Goal: Task Accomplishment & Management: Use online tool/utility

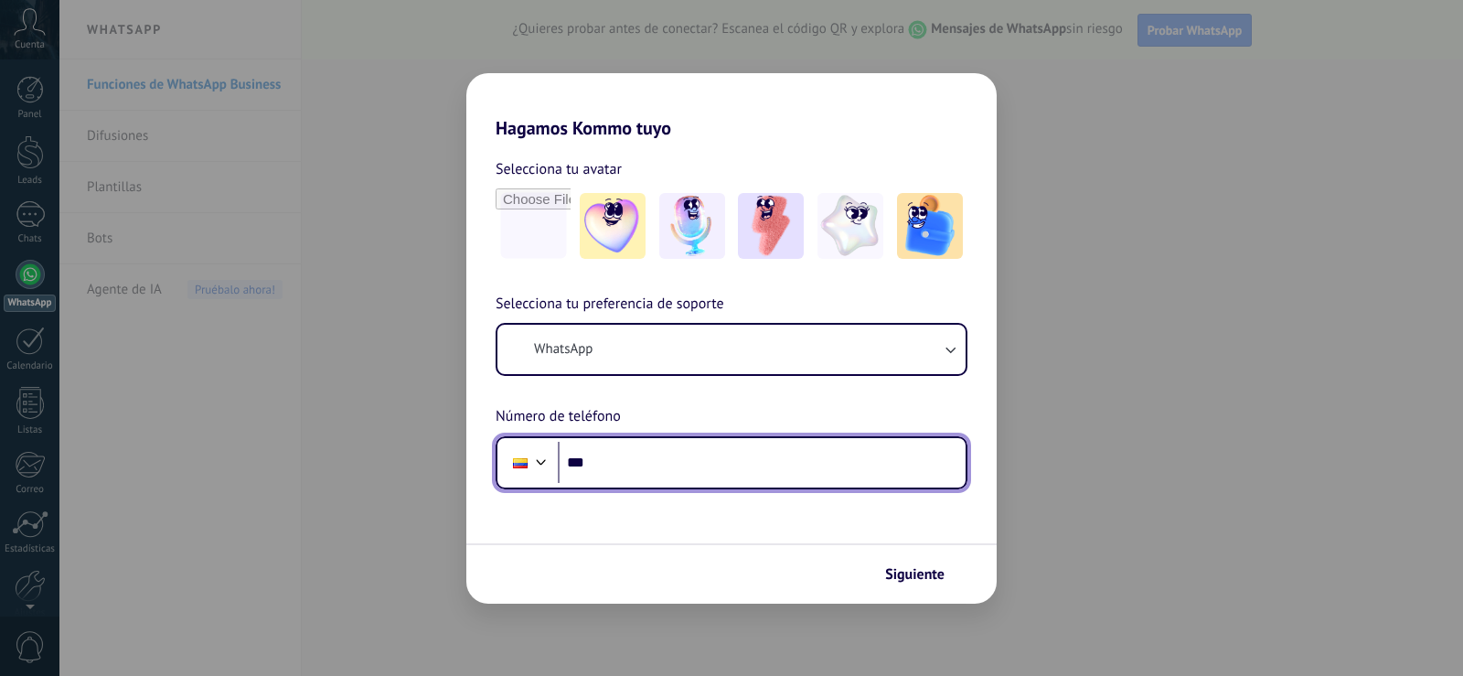
click at [680, 461] on input "***" at bounding box center [762, 463] width 408 height 42
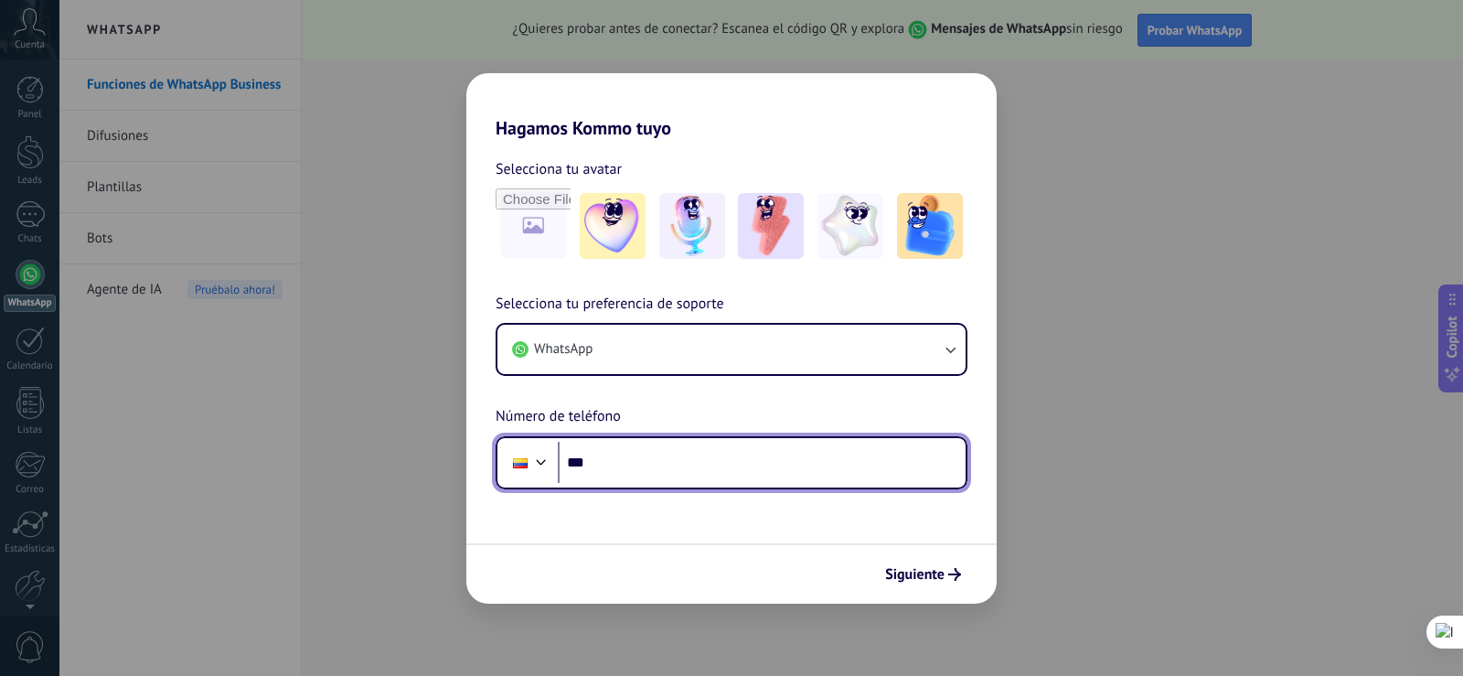
click at [645, 461] on input "***" at bounding box center [762, 463] width 408 height 42
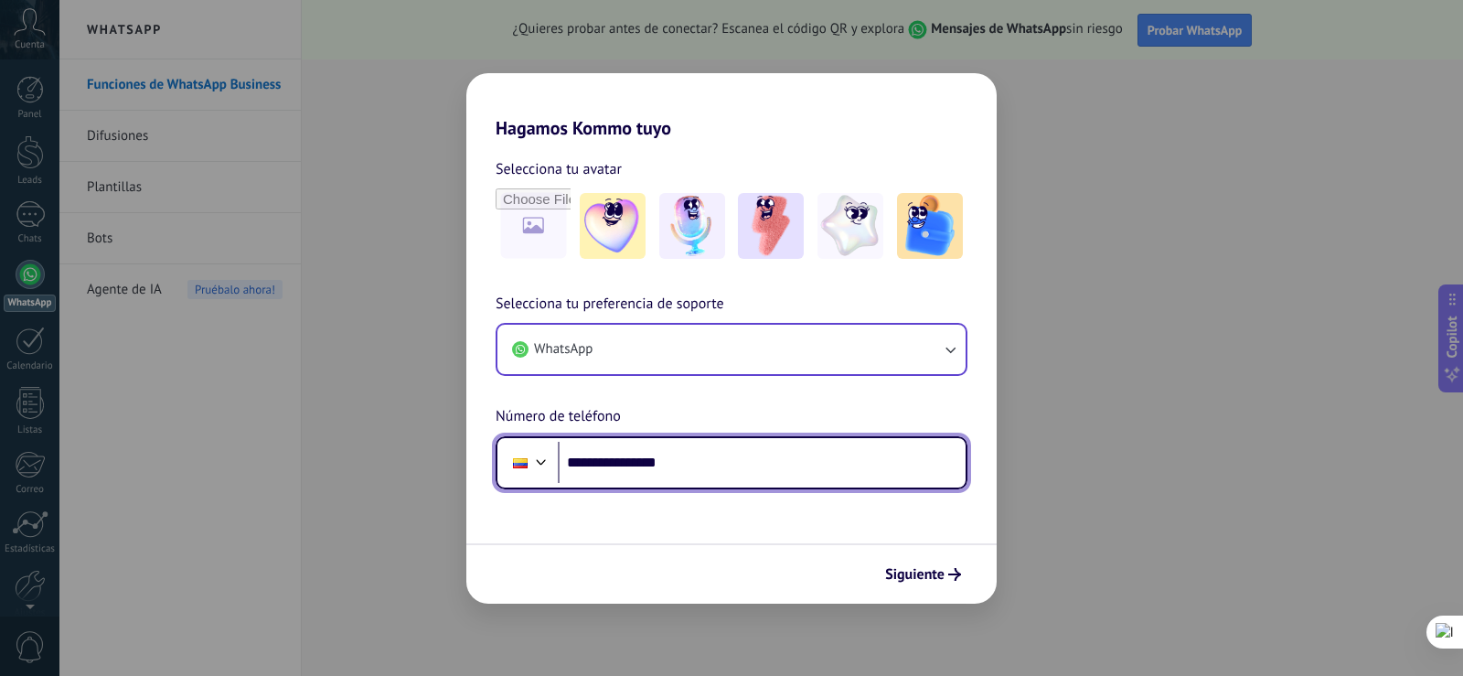
type input "**********"
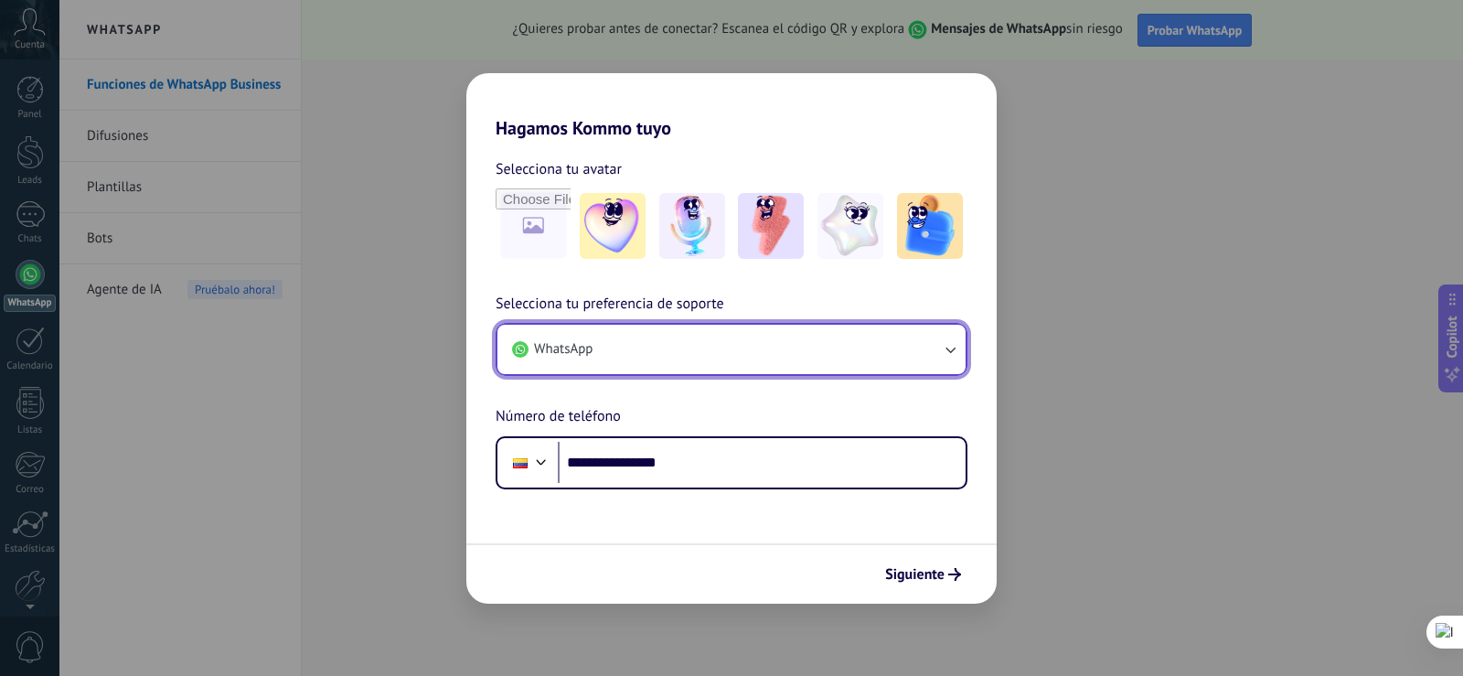
click at [814, 361] on button "WhatsApp" at bounding box center [731, 349] width 468 height 49
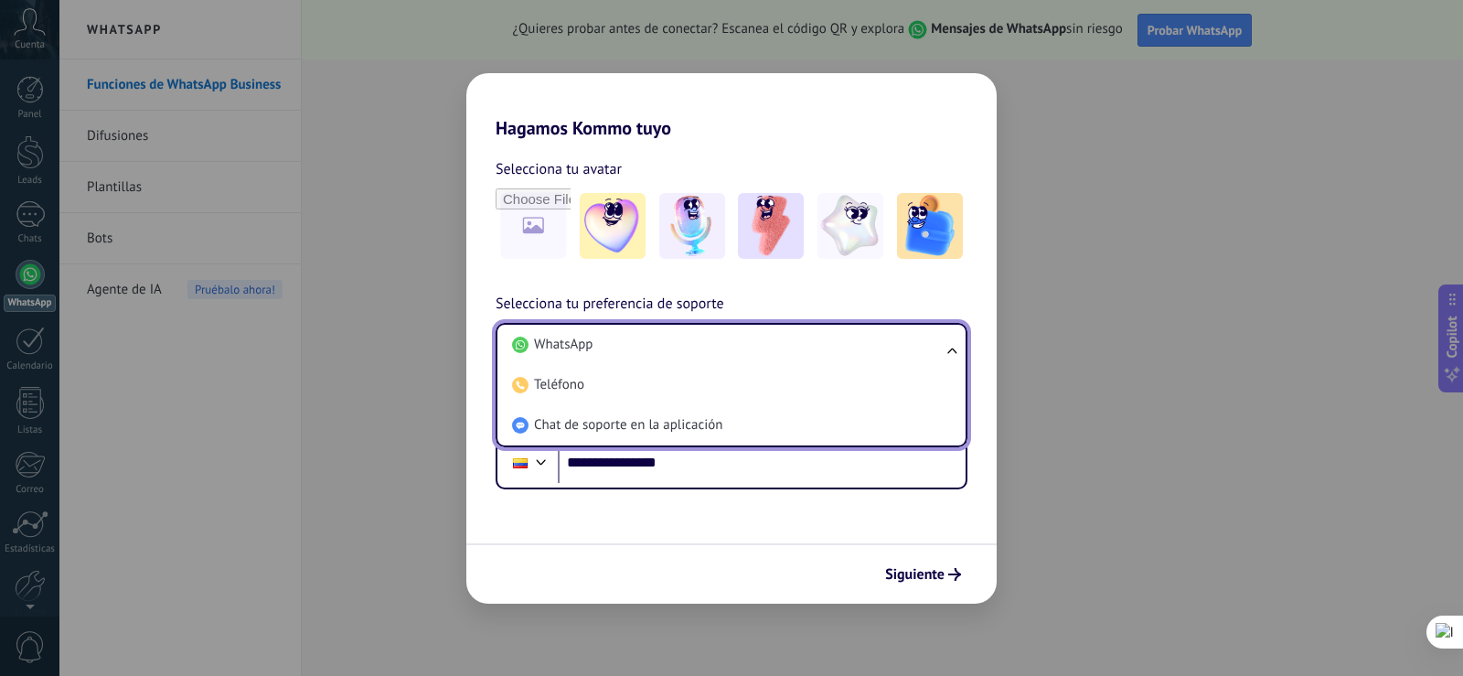
click at [814, 361] on li "WhatsApp" at bounding box center [728, 345] width 446 height 40
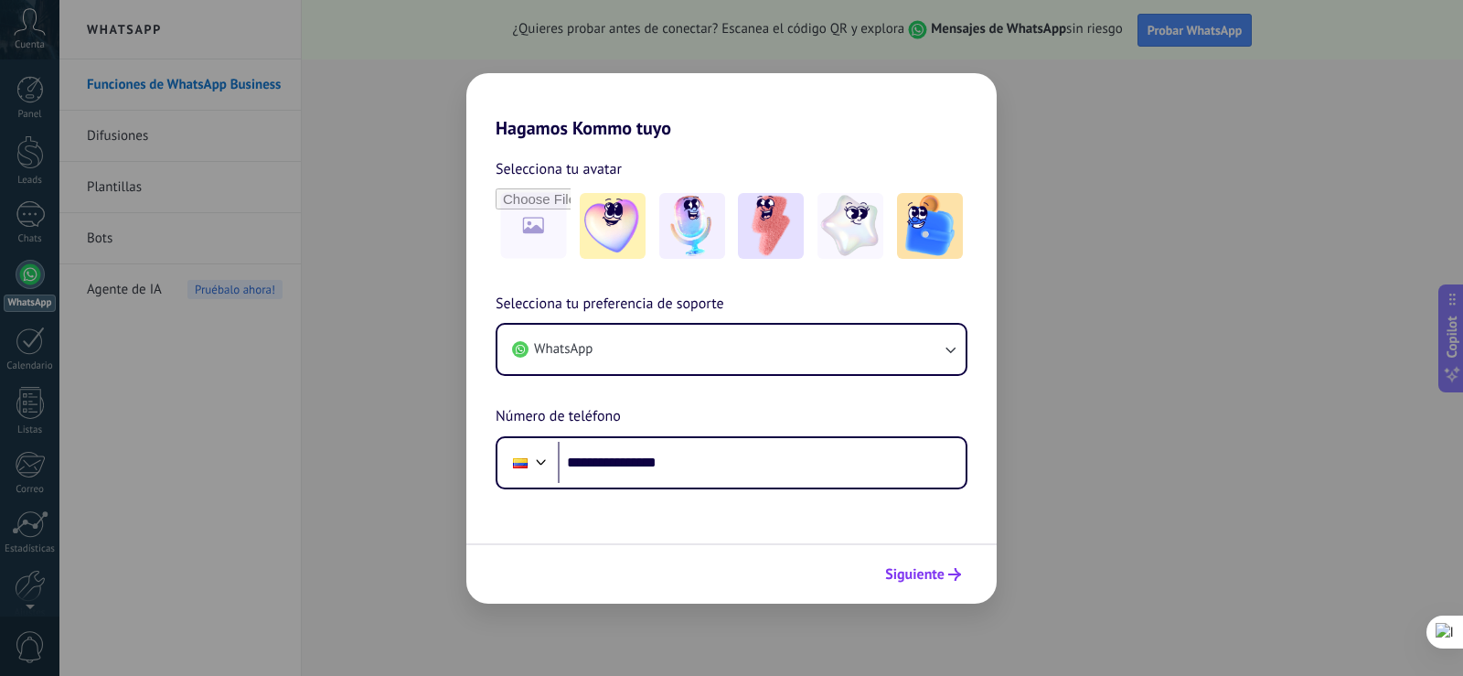
click at [932, 568] on span "Siguiente" at bounding box center [914, 574] width 59 height 13
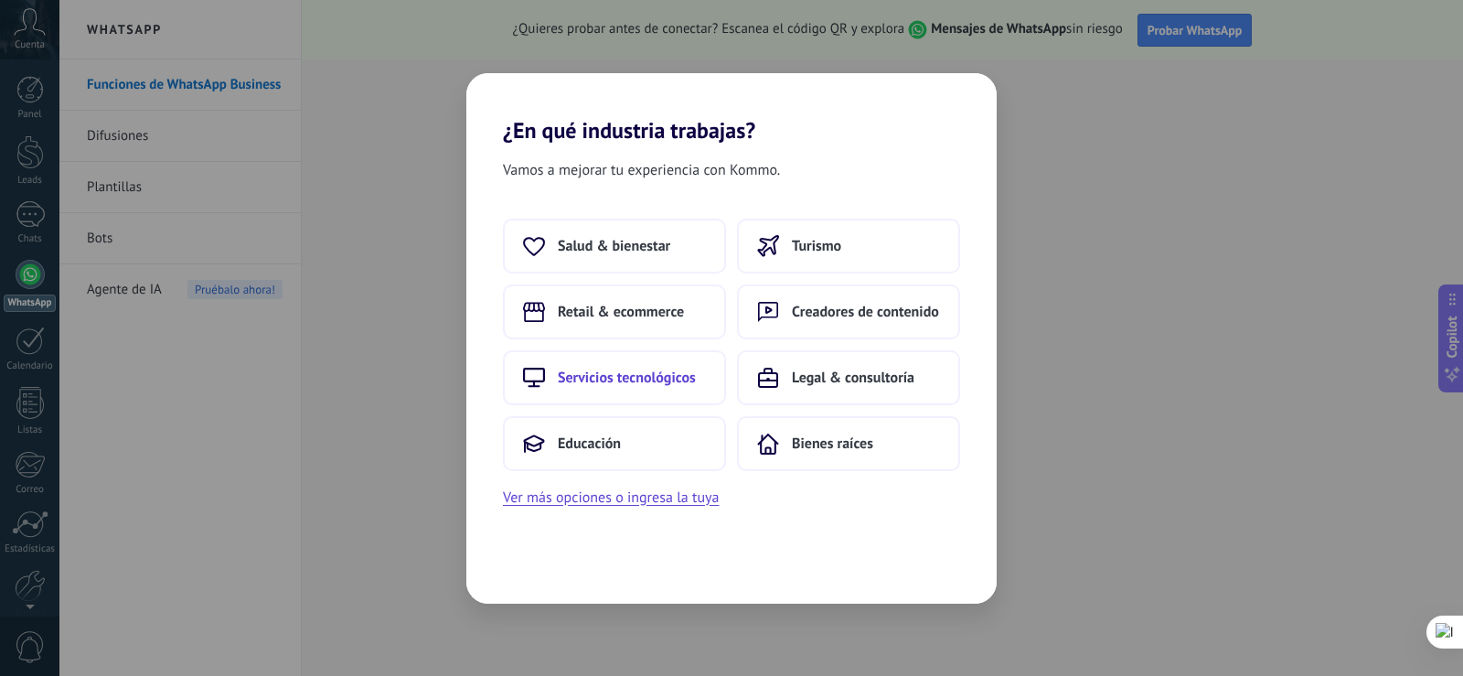
click at [653, 368] on span "Servicios tecnológicos" at bounding box center [627, 377] width 138 height 18
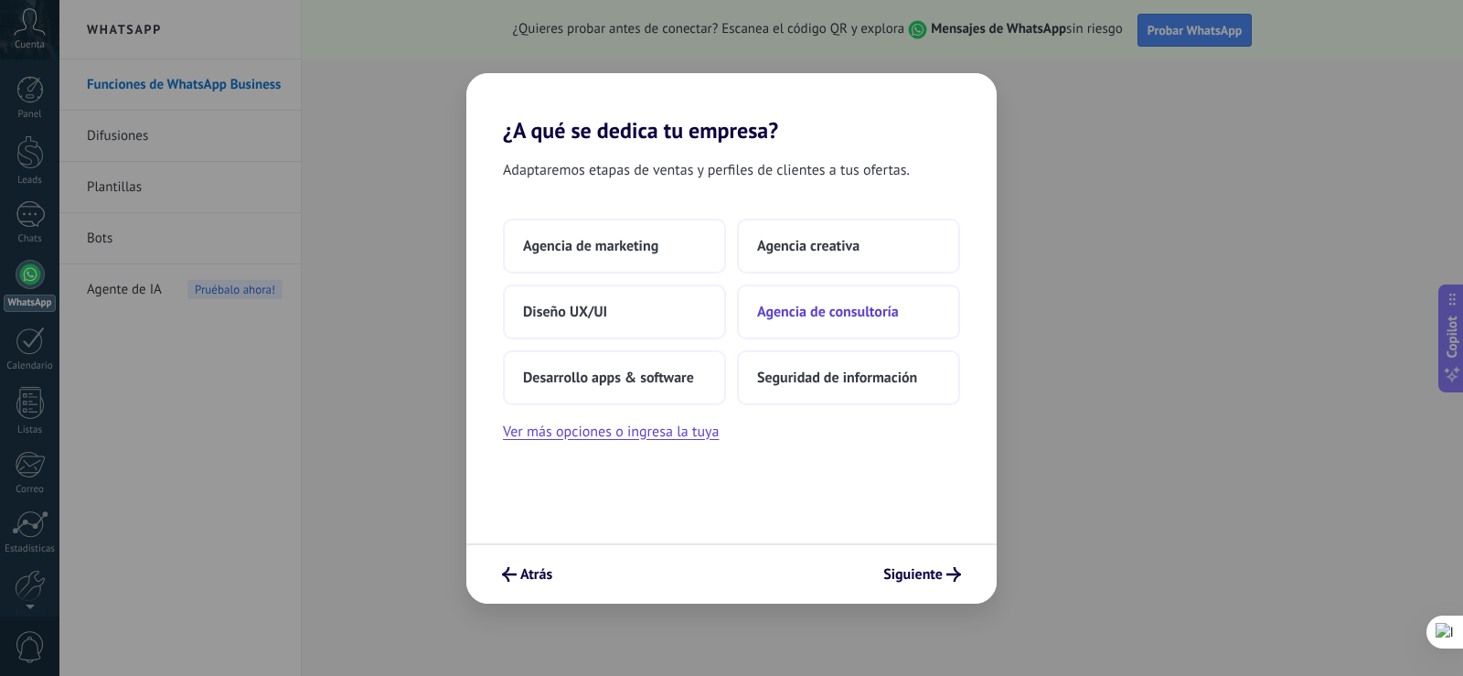
click at [802, 325] on button "Agencia de consultoría" at bounding box center [848, 311] width 223 height 55
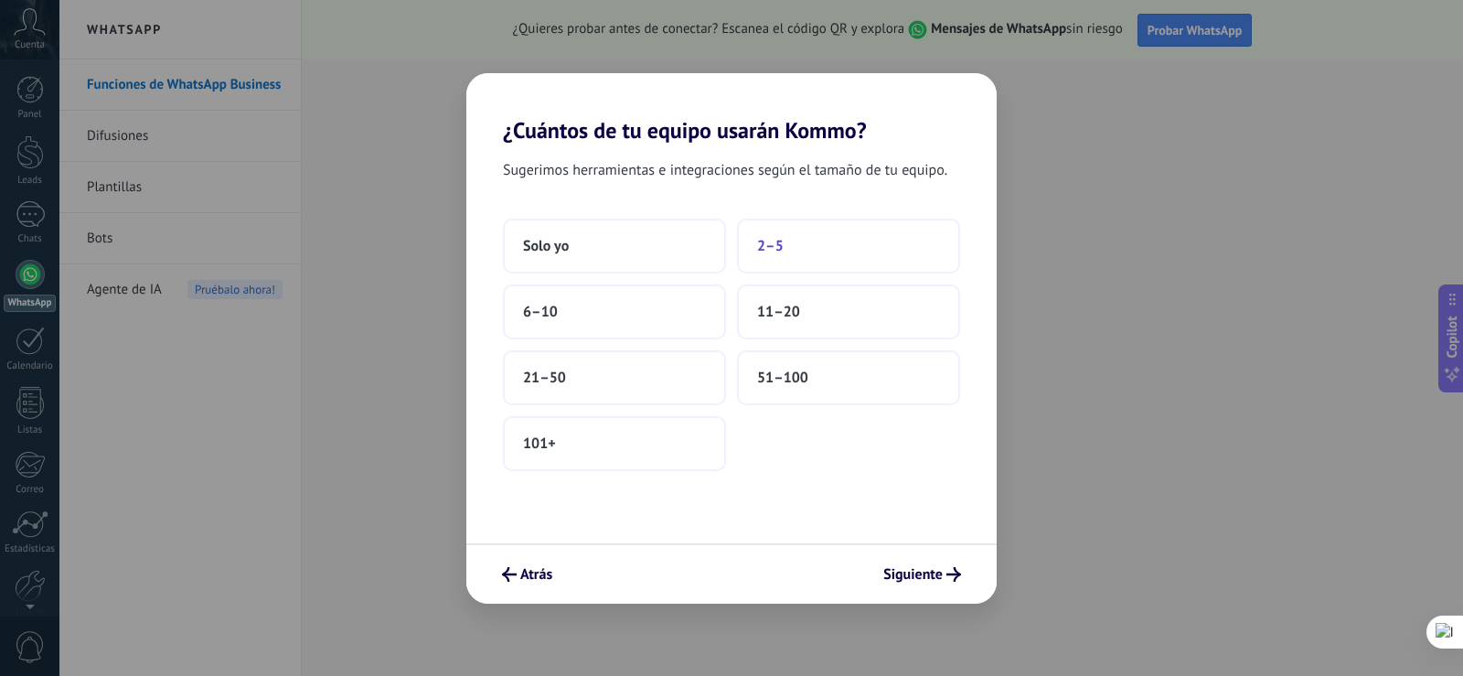
click at [773, 262] on button "2–5" at bounding box center [848, 246] width 223 height 55
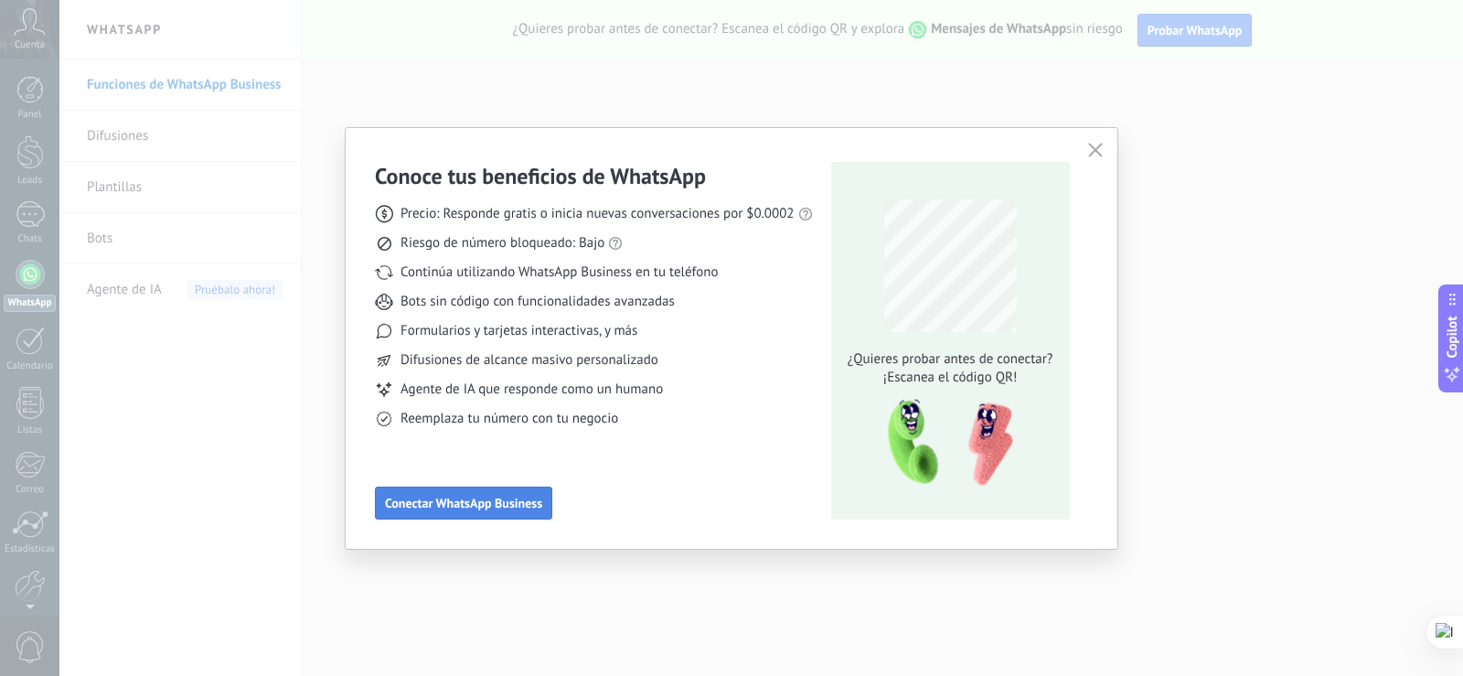
click at [523, 506] on span "Conectar WhatsApp Business" at bounding box center [463, 502] width 157 height 13
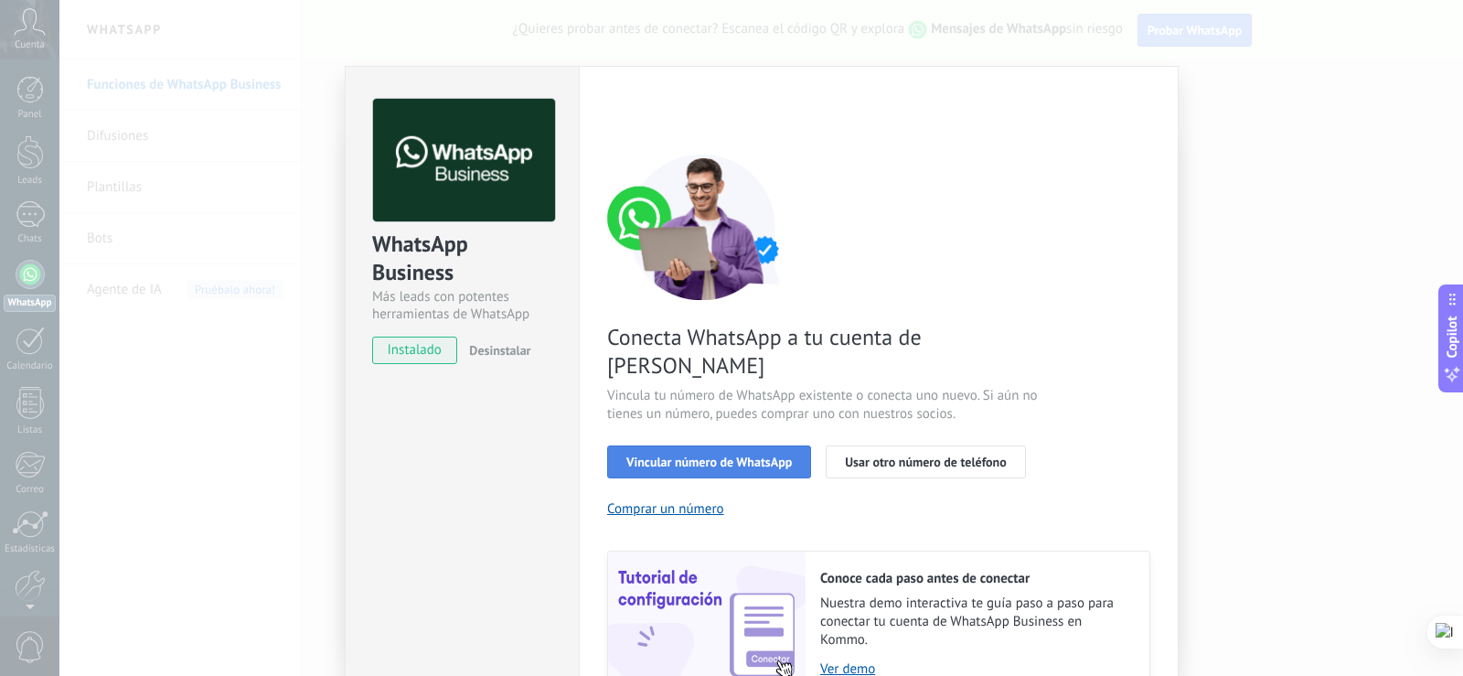
click at [758, 455] on span "Vincular número de WhatsApp" at bounding box center [708, 461] width 165 height 13
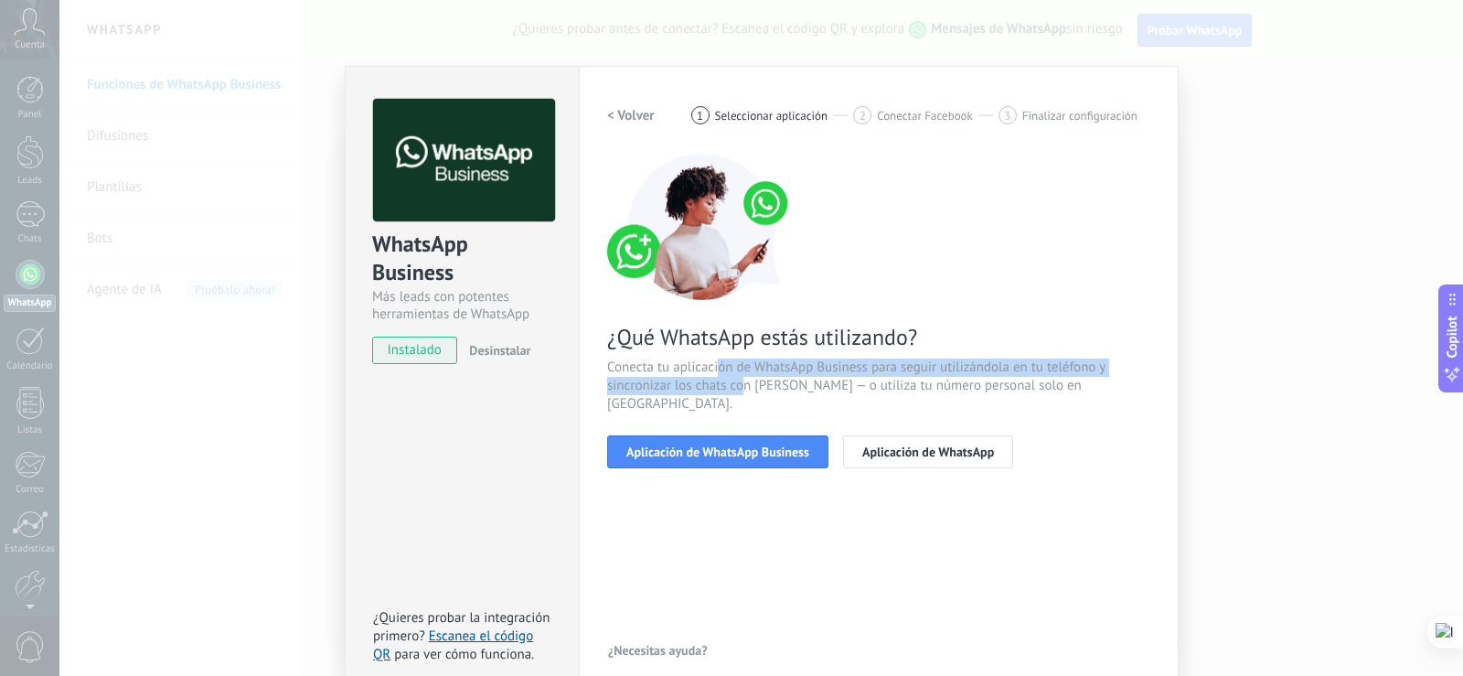
drag, startPoint x: 713, startPoint y: 372, endPoint x: 742, endPoint y: 389, distance: 34.0
click at [742, 389] on span "Conecta tu aplicación de WhatsApp Business para seguir utilizándola en tu teléf…" at bounding box center [878, 385] width 543 height 55
drag, startPoint x: 699, startPoint y: 367, endPoint x: 813, endPoint y: 378, distance: 113.9
click at [813, 378] on span "Conecta tu aplicación de WhatsApp Business para seguir utilizándola en tu teléf…" at bounding box center [878, 385] width 543 height 55
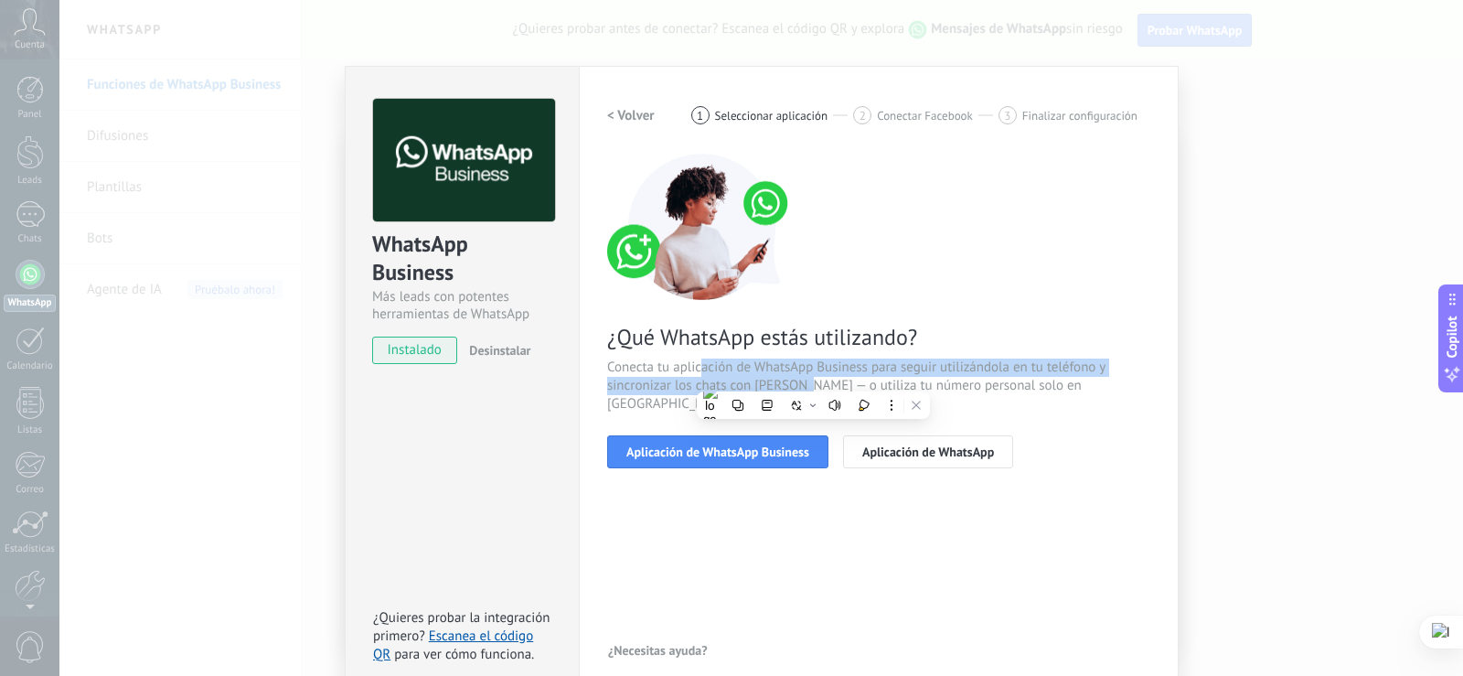
click at [813, 378] on span "Conecta tu aplicación de WhatsApp Business para seguir utilizándola en tu teléf…" at bounding box center [878, 385] width 543 height 55
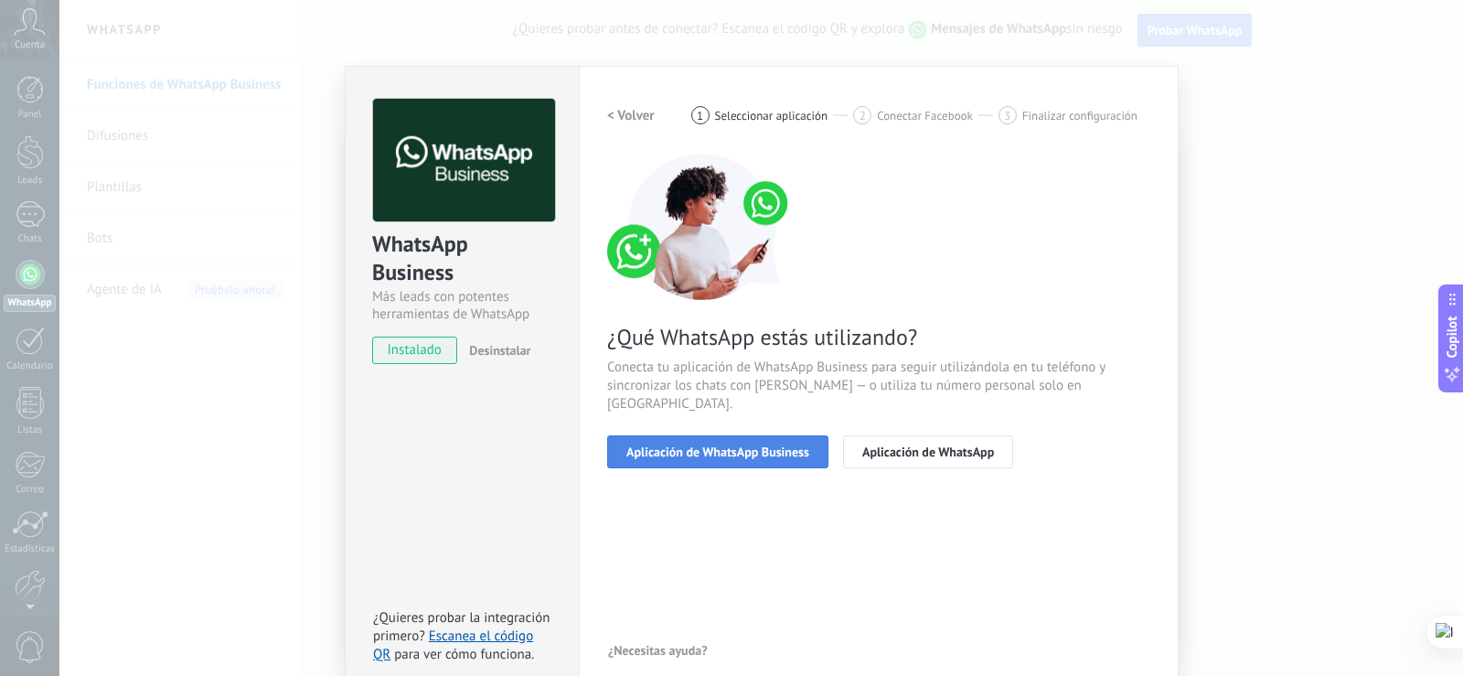
click at [789, 445] on span "Aplicación de WhatsApp Business" at bounding box center [717, 451] width 183 height 13
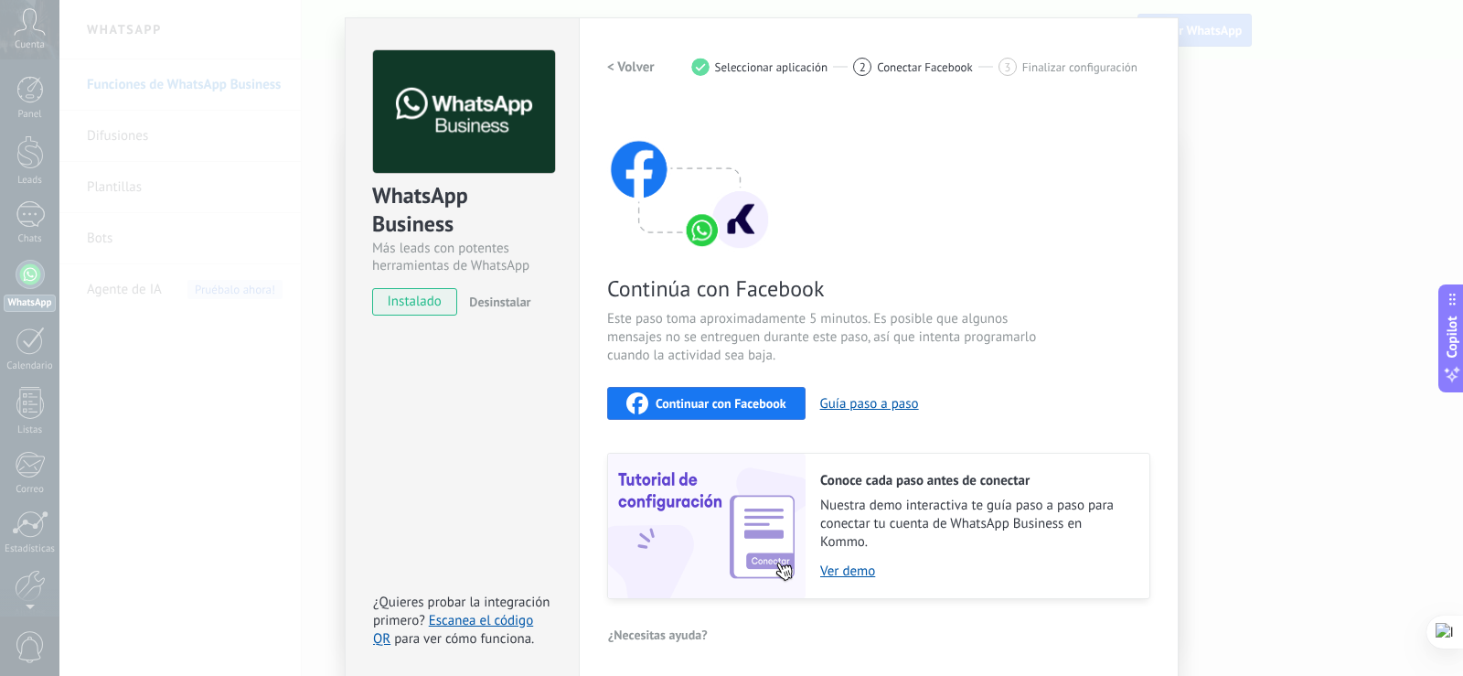
scroll to position [53, 0]
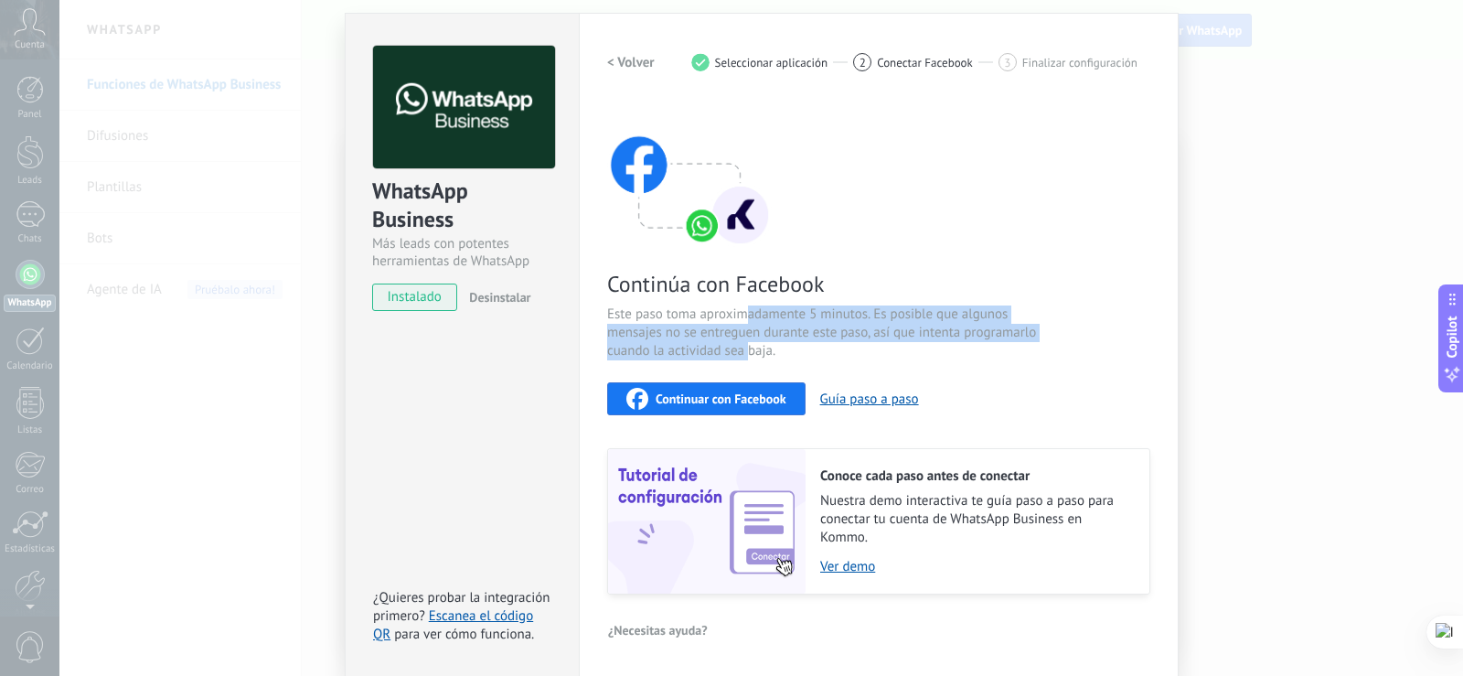
drag, startPoint x: 747, startPoint y: 316, endPoint x: 748, endPoint y: 357, distance: 41.2
click at [748, 357] on span "Este paso toma aproximadamente 5 minutos. Es posible que algunos mensajes no se…" at bounding box center [824, 332] width 435 height 55
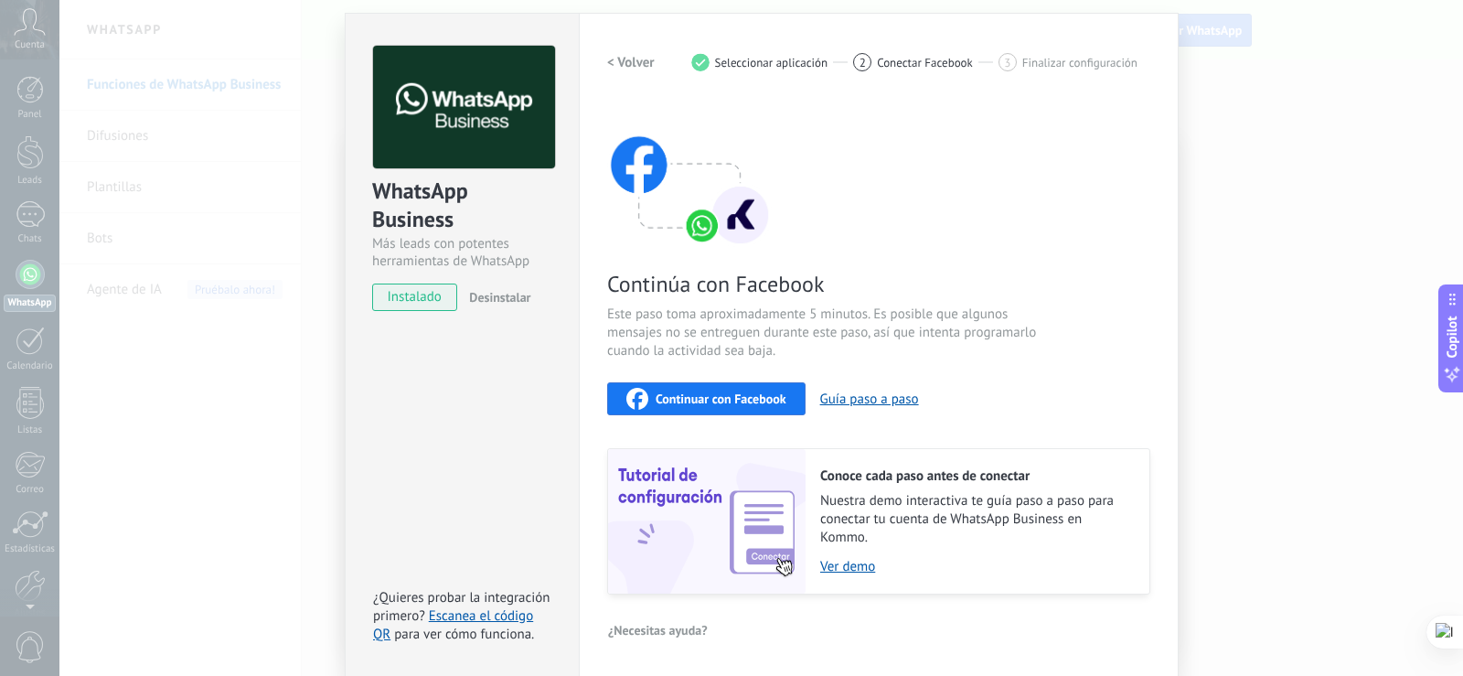
click at [769, 405] on span "Continuar con Facebook" at bounding box center [721, 398] width 131 height 13
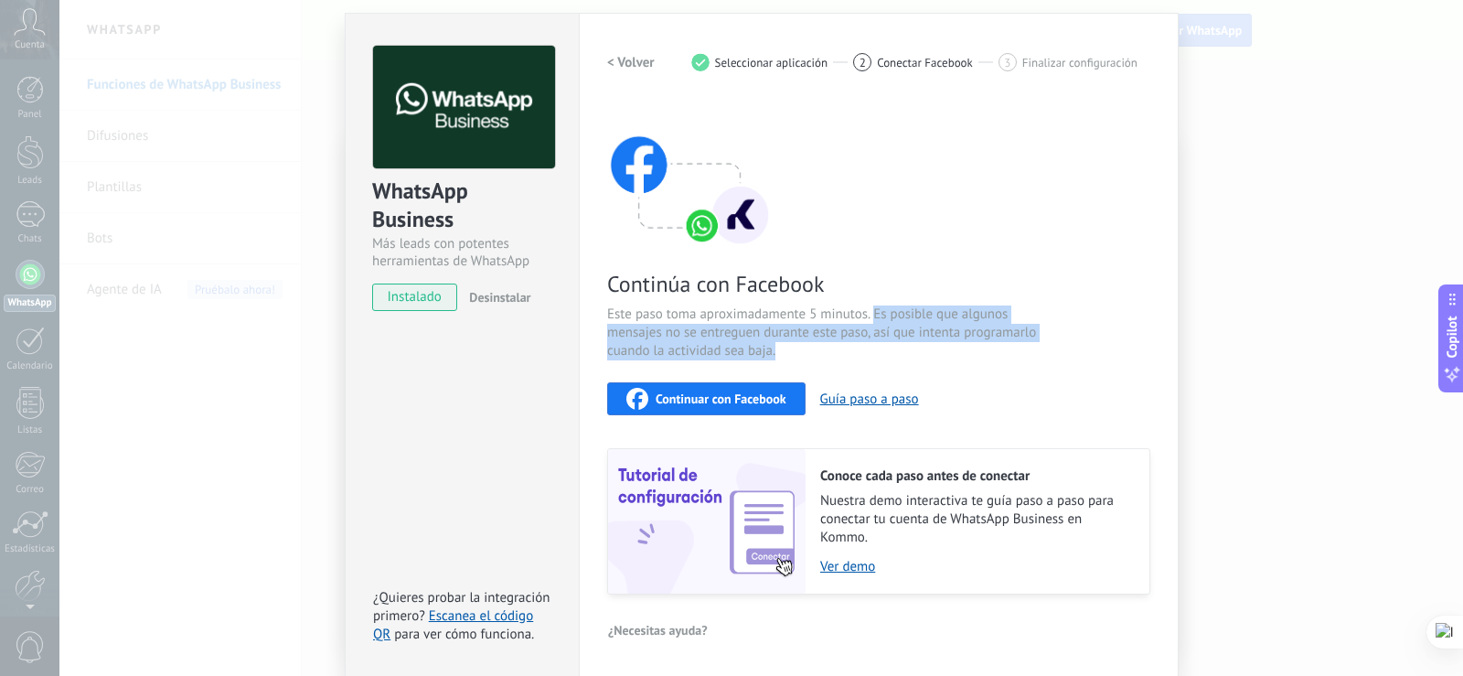
drag, startPoint x: 872, startPoint y: 313, endPoint x: 837, endPoint y: 347, distance: 49.8
click at [837, 347] on span "Este paso toma aproximadamente 5 minutos. Es posible que algunos mensajes no se…" at bounding box center [824, 332] width 435 height 55
drag, startPoint x: 869, startPoint y: 311, endPoint x: 867, endPoint y: 347, distance: 36.6
click at [867, 347] on span "Este paso toma aproximadamente 5 minutos. Es posible que algunos mensajes no se…" at bounding box center [824, 332] width 435 height 55
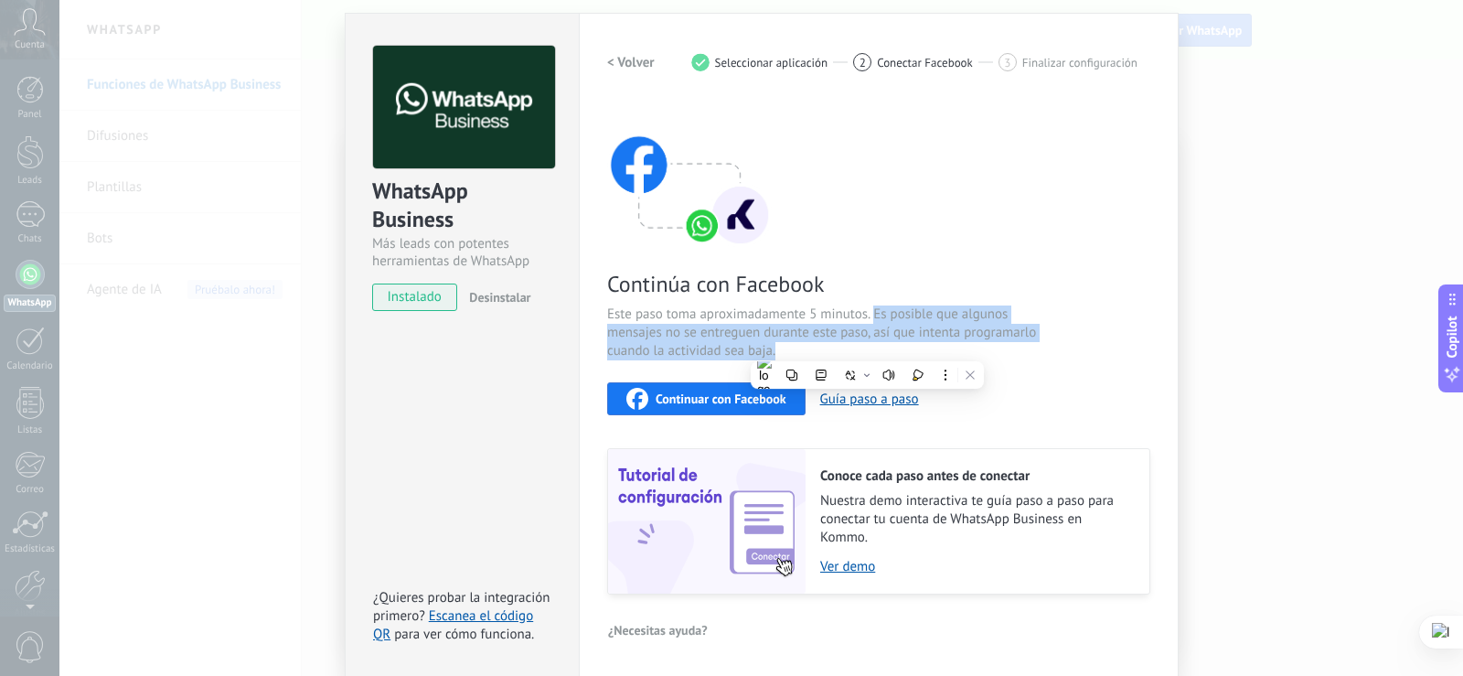
click at [867, 347] on span "Este paso toma aproximadamente 5 minutos. Es posible que algunos mensajes no se…" at bounding box center [824, 332] width 435 height 55
drag, startPoint x: 869, startPoint y: 312, endPoint x: 879, endPoint y: 347, distance: 37.3
click at [879, 347] on span "Este paso toma aproximadamente 5 minutos. Es posible que algunos mensajes no se…" at bounding box center [824, 332] width 435 height 55
drag, startPoint x: 870, startPoint y: 313, endPoint x: 882, endPoint y: 351, distance: 40.2
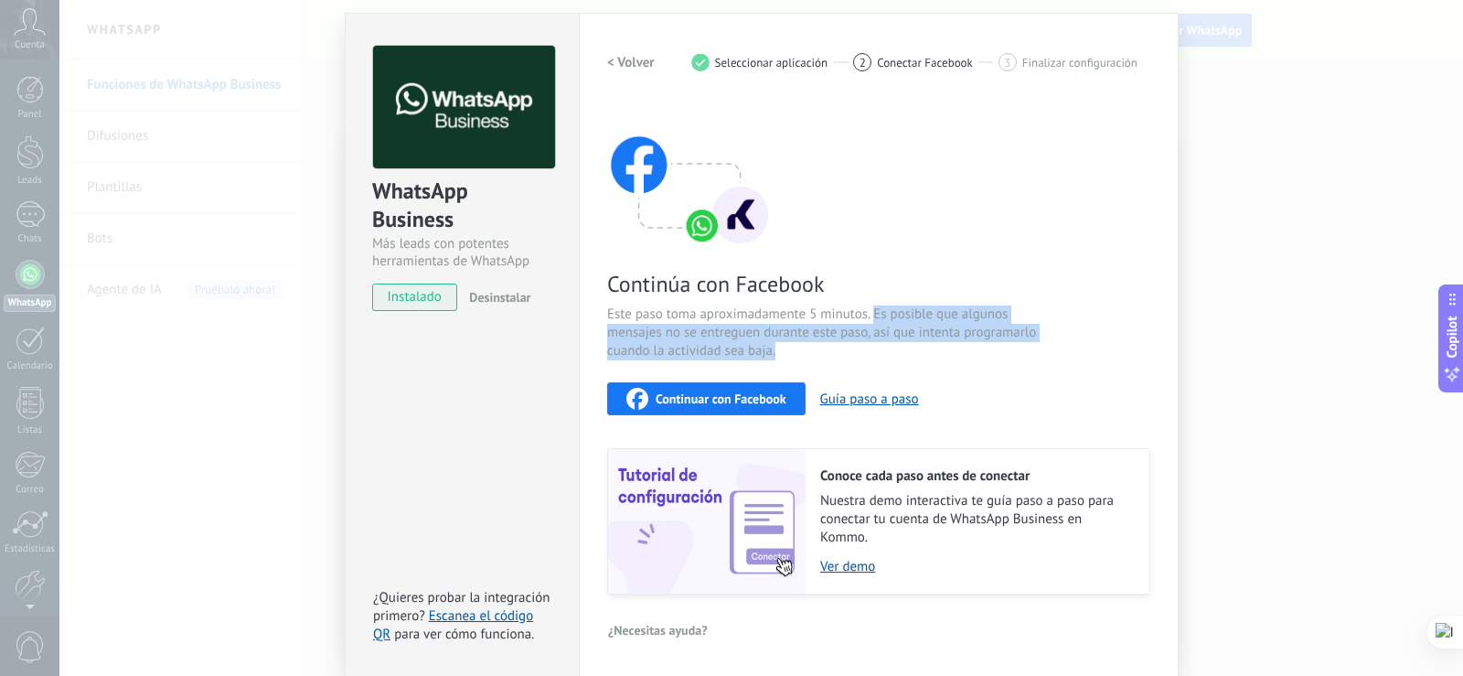
click at [882, 351] on span "Este paso toma aproximadamente 5 minutos. Es posible que algunos mensajes no se…" at bounding box center [824, 332] width 435 height 55
drag, startPoint x: 872, startPoint y: 313, endPoint x: 881, endPoint y: 354, distance: 42.1
click at [881, 354] on span "Este paso toma aproximadamente 5 minutos. Es posible que algunos mensajes no se…" at bounding box center [824, 332] width 435 height 55
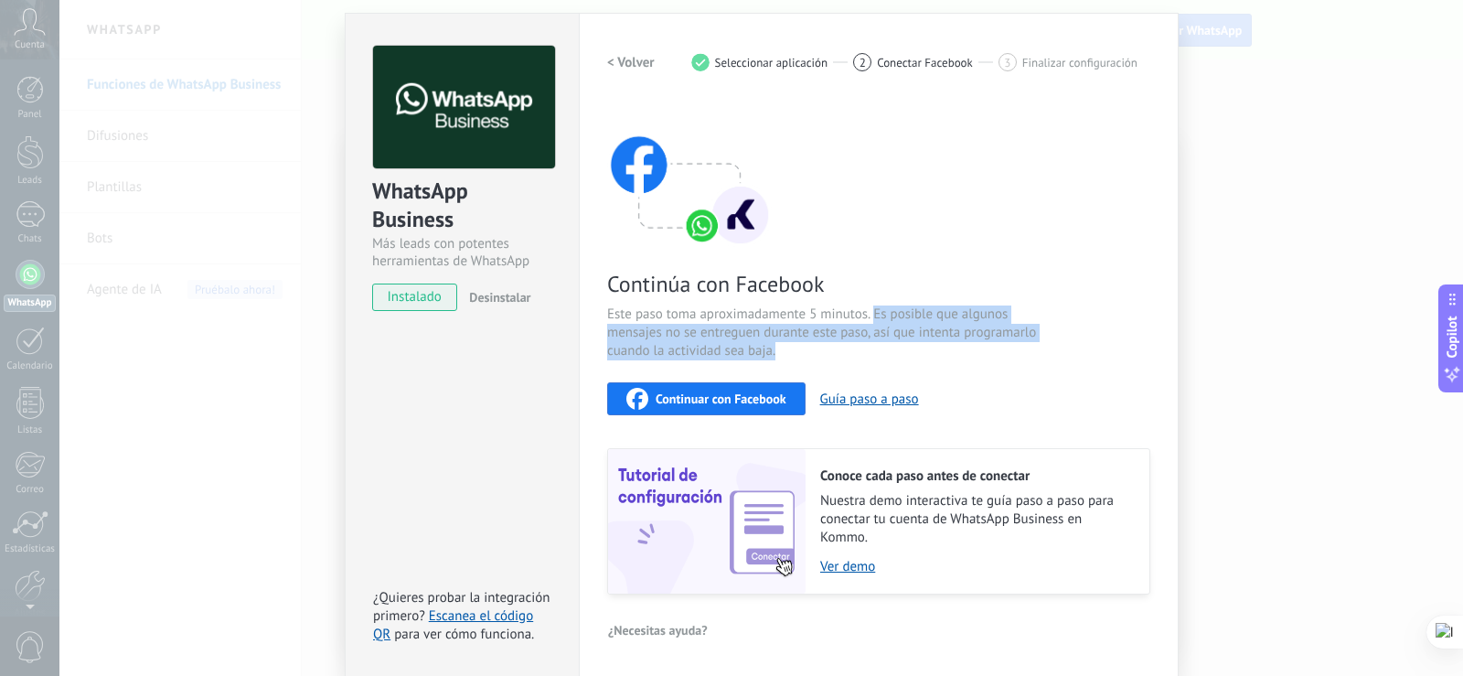
drag, startPoint x: 871, startPoint y: 311, endPoint x: 874, endPoint y: 346, distance: 34.8
click at [874, 346] on span "Este paso toma aproximadamente 5 minutos. Es posible que algunos mensajes no se…" at bounding box center [824, 332] width 435 height 55
drag, startPoint x: 869, startPoint y: 310, endPoint x: 875, endPoint y: 345, distance: 35.3
click at [875, 345] on span "Este paso toma aproximadamente 5 minutos. Es posible que algunos mensajes no se…" at bounding box center [824, 332] width 435 height 55
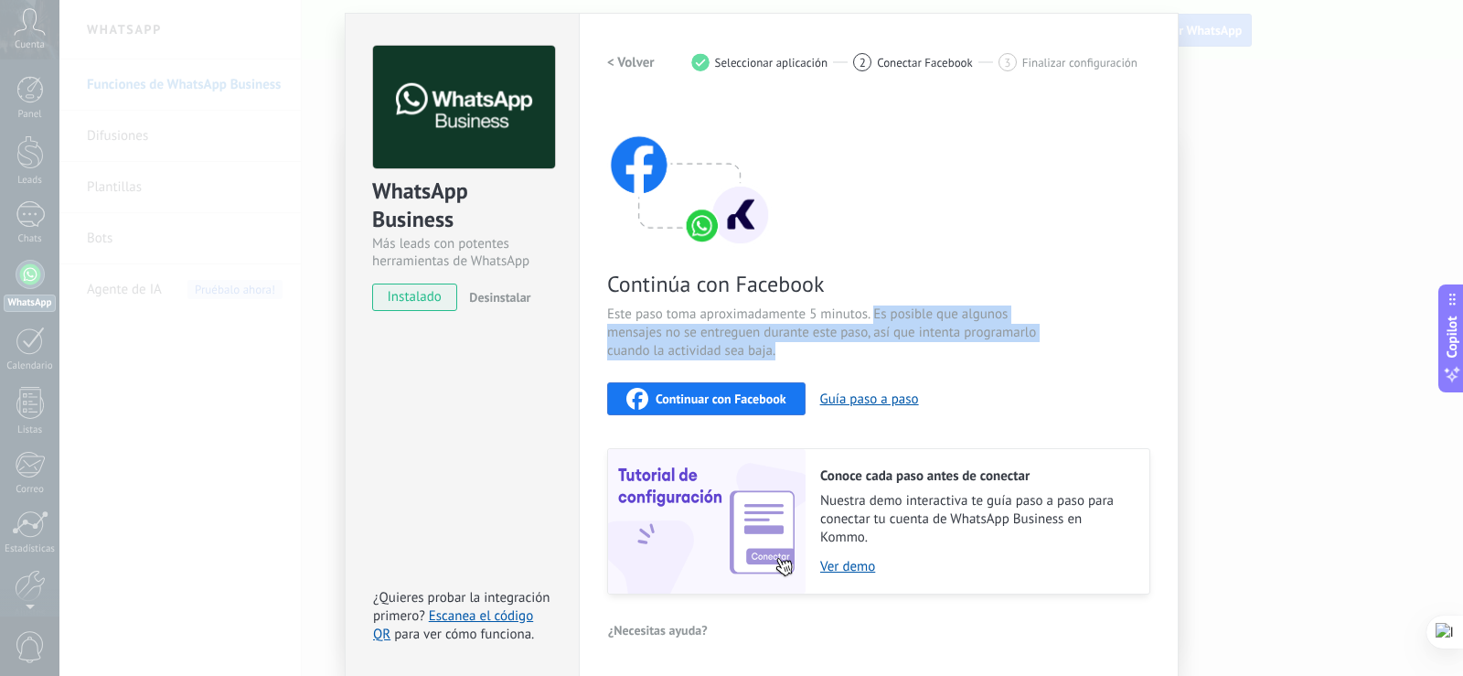
click at [875, 345] on span "Este paso toma aproximadamente 5 minutos. Es posible que algunos mensajes no se…" at bounding box center [824, 332] width 435 height 55
drag, startPoint x: 871, startPoint y: 313, endPoint x: 868, endPoint y: 359, distance: 46.8
click at [868, 359] on div "Continúa con Facebook Este paso toma aproximadamente 5 minutos. Es posible que …" at bounding box center [878, 348] width 543 height 494
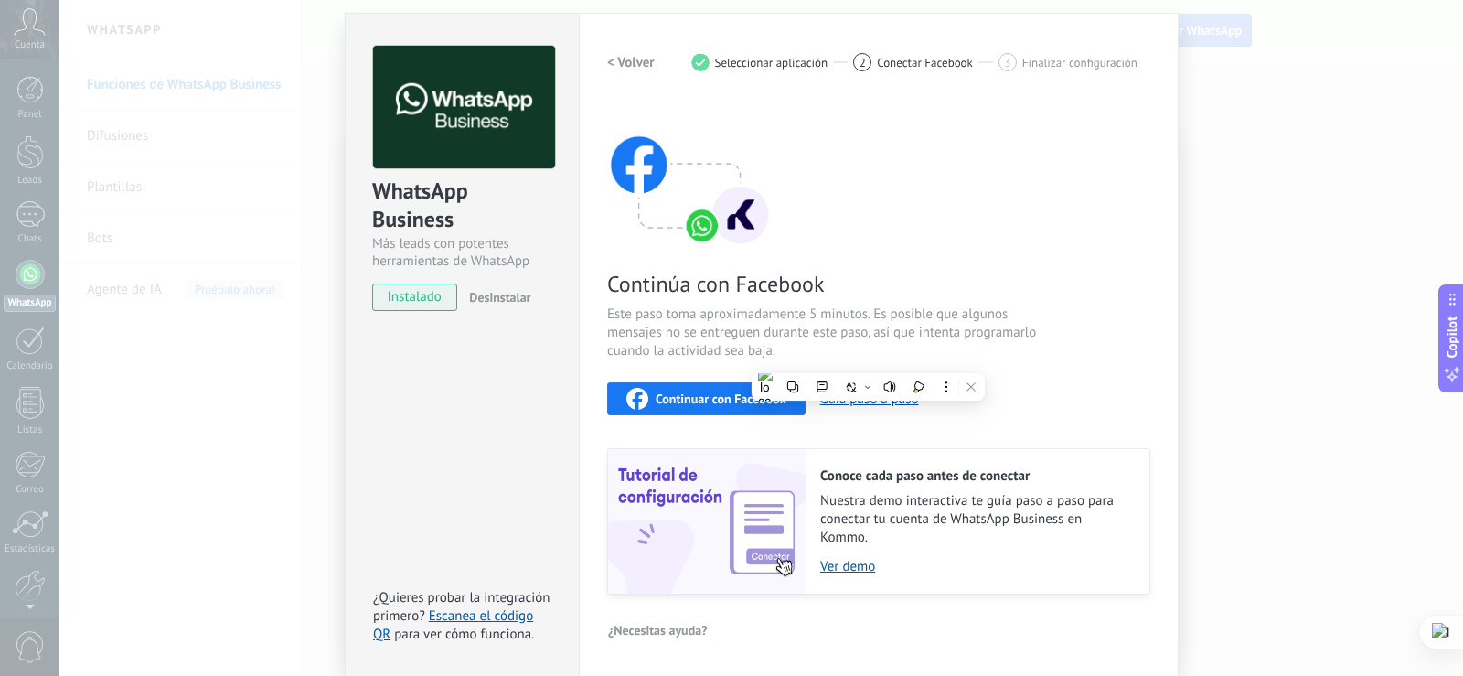
click at [868, 359] on div "Continúa con Facebook Este paso toma aproximadamente 5 minutos. Es posible que …" at bounding box center [878, 348] width 543 height 494
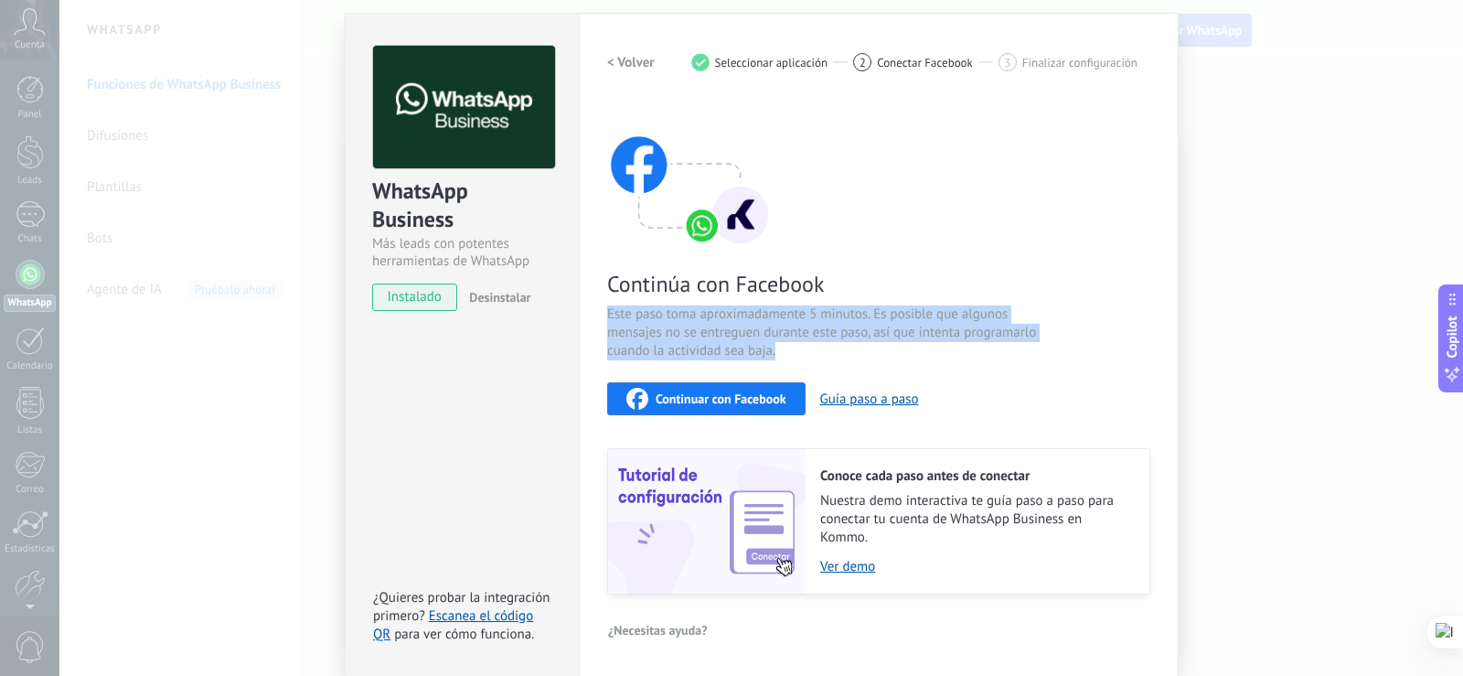
drag, startPoint x: 606, startPoint y: 316, endPoint x: 802, endPoint y: 344, distance: 197.6
click at [802, 344] on span "Este paso toma aproximadamente 5 minutos. Es posible que algunos mensajes no se…" at bounding box center [824, 332] width 435 height 55
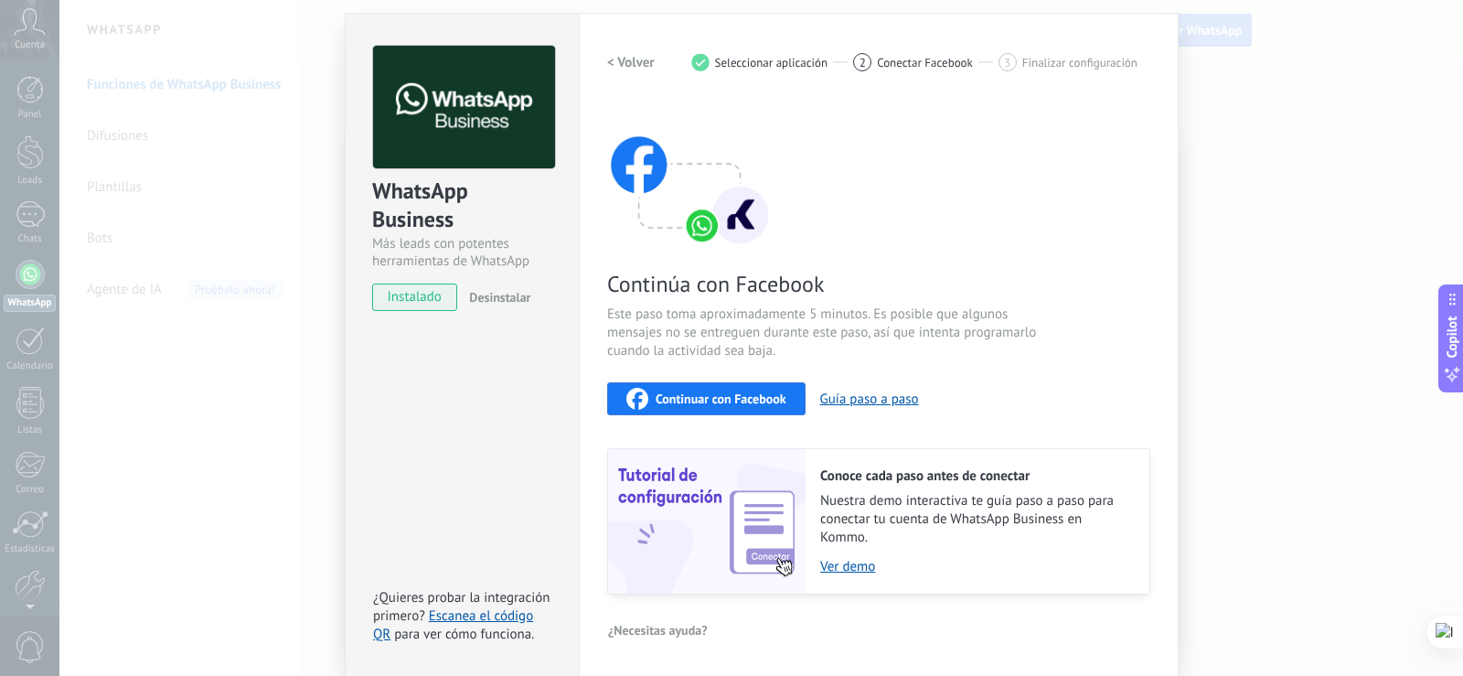
click at [637, 64] on h2 "< Volver" at bounding box center [631, 62] width 48 height 17
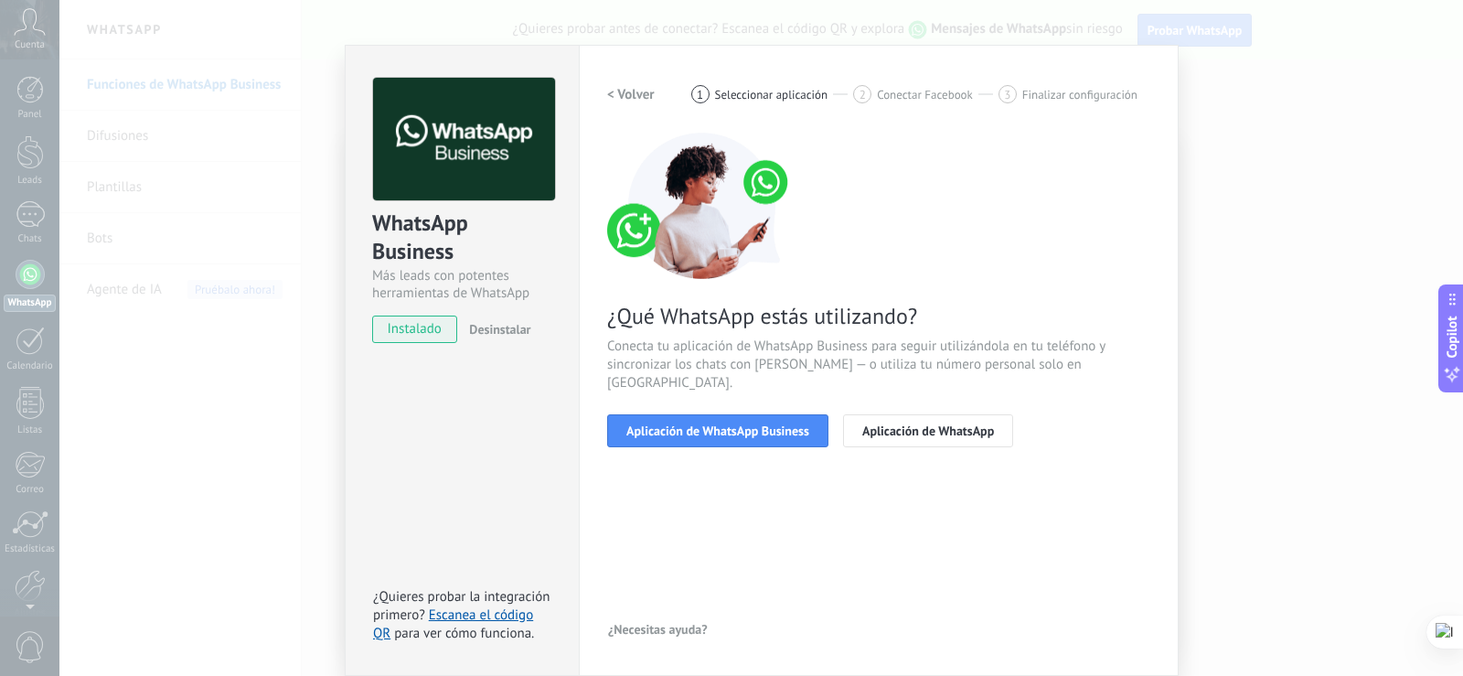
scroll to position [21, 0]
click at [626, 101] on h2 "< Volver" at bounding box center [631, 94] width 48 height 17
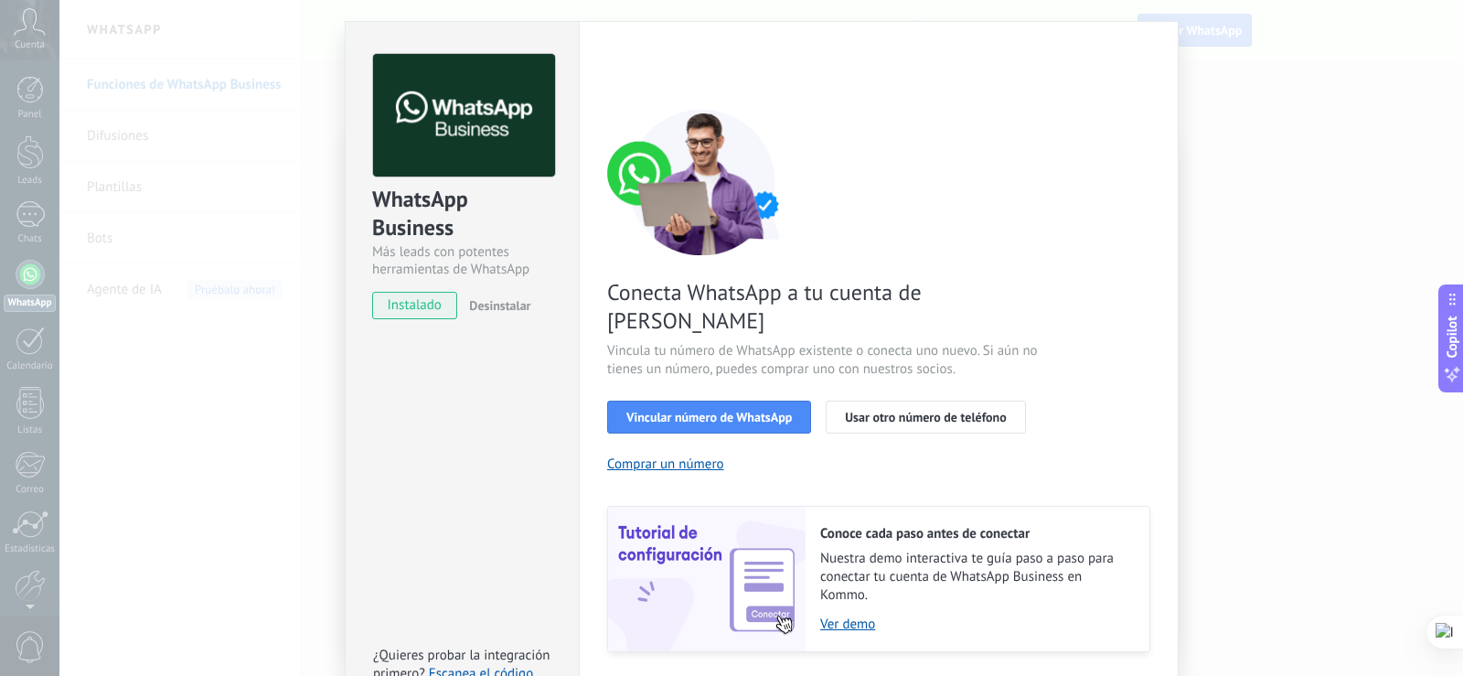
scroll to position [0, 0]
